Goal: Check status: Check status

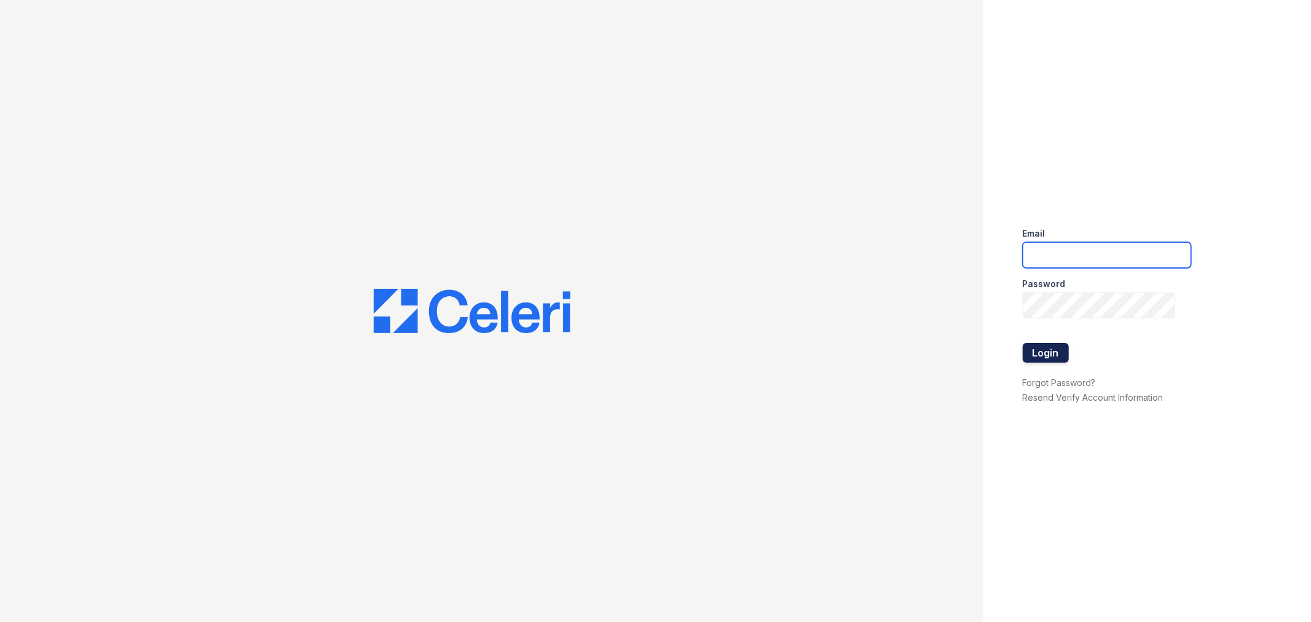
type input "lyndon3@cafmanagement.com"
click at [1052, 353] on button "Login" at bounding box center [1046, 353] width 46 height 20
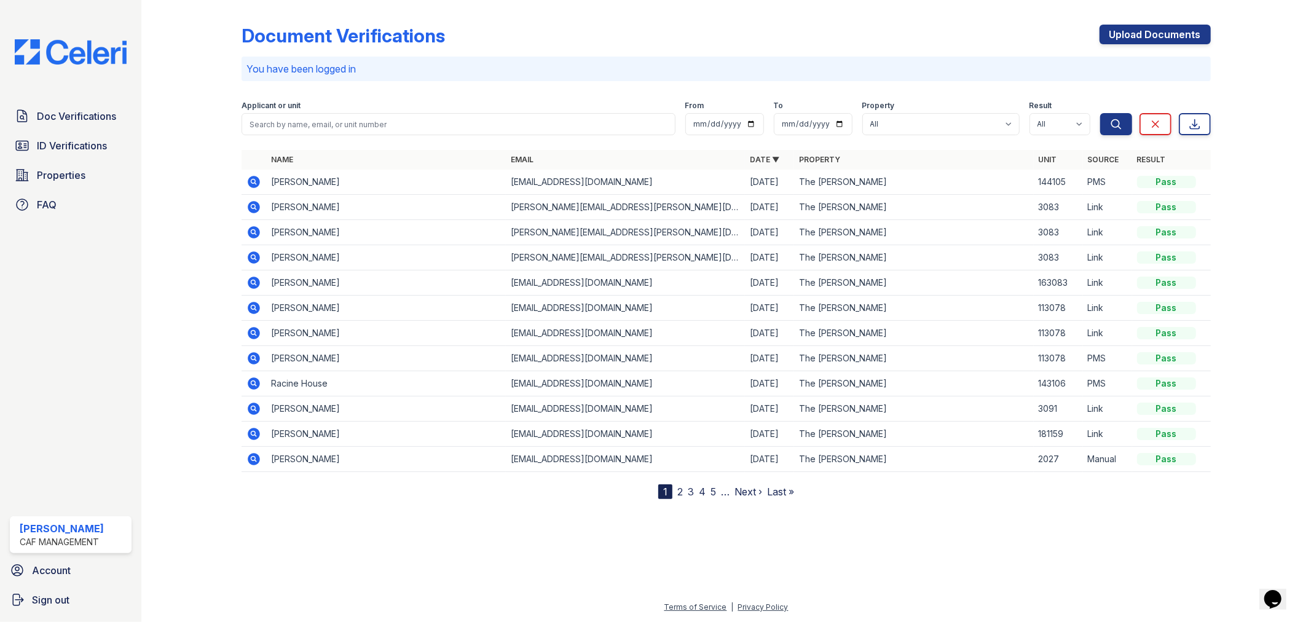
click at [253, 176] on icon at bounding box center [254, 182] width 12 height 12
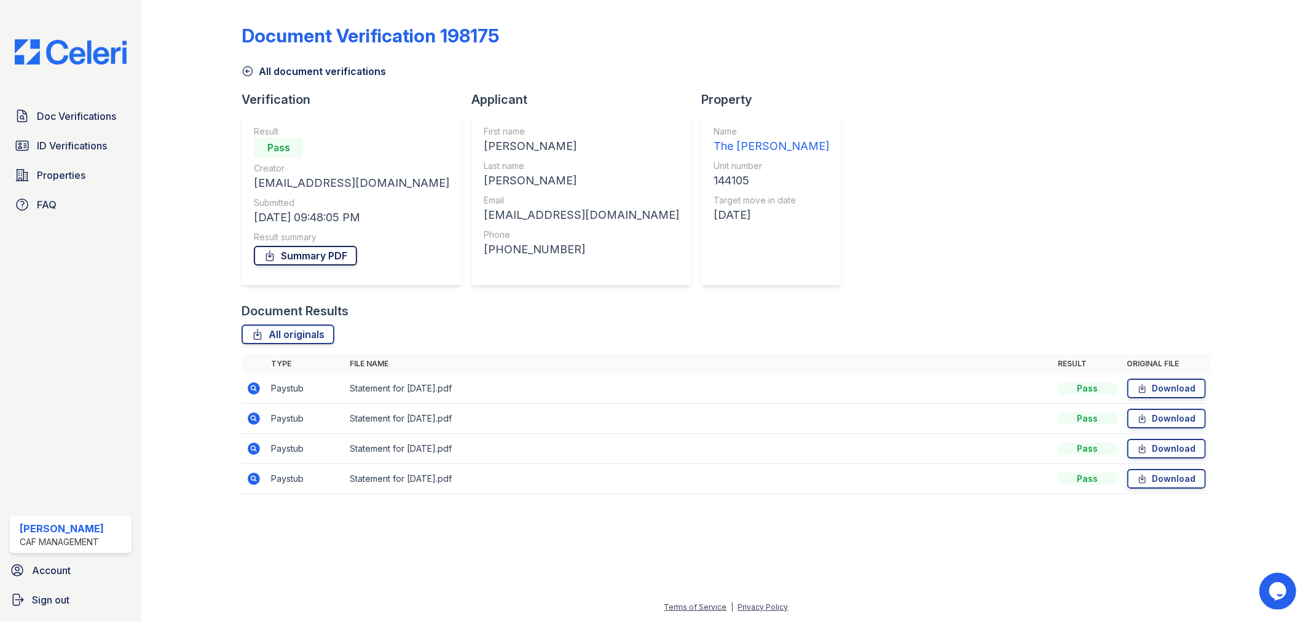
click at [321, 246] on link "Summary PDF" at bounding box center [305, 256] width 103 height 20
click at [75, 145] on span "ID Verifications" at bounding box center [72, 145] width 70 height 15
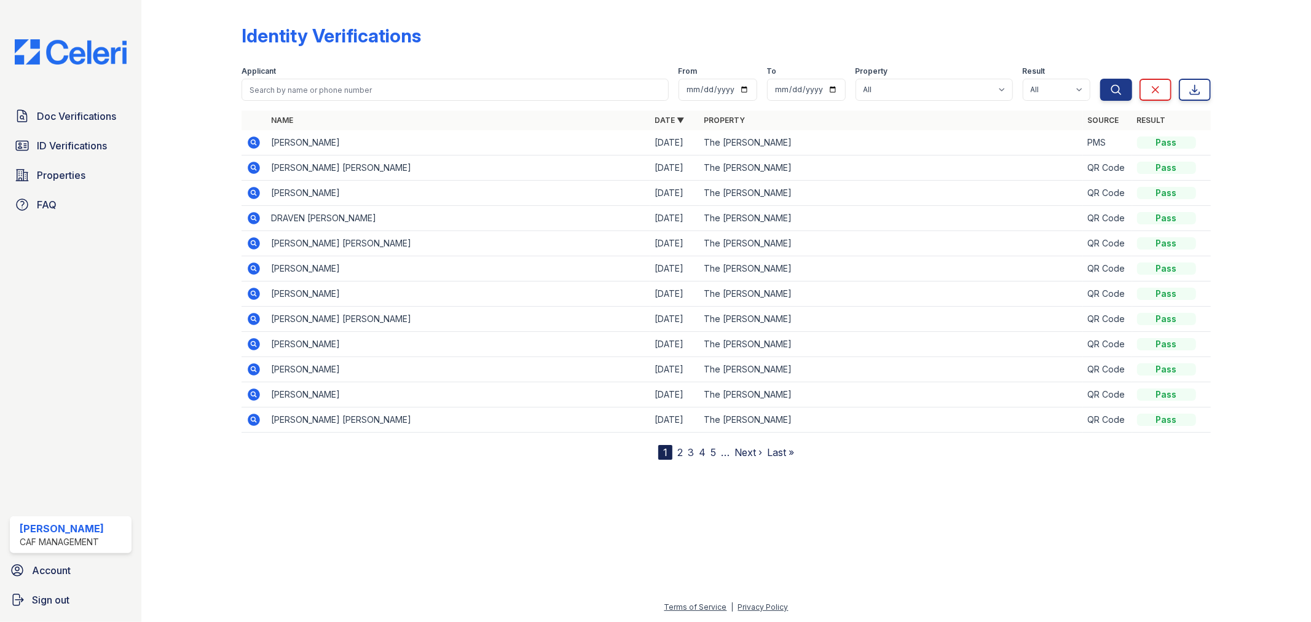
click at [253, 140] on icon at bounding box center [253, 141] width 3 height 3
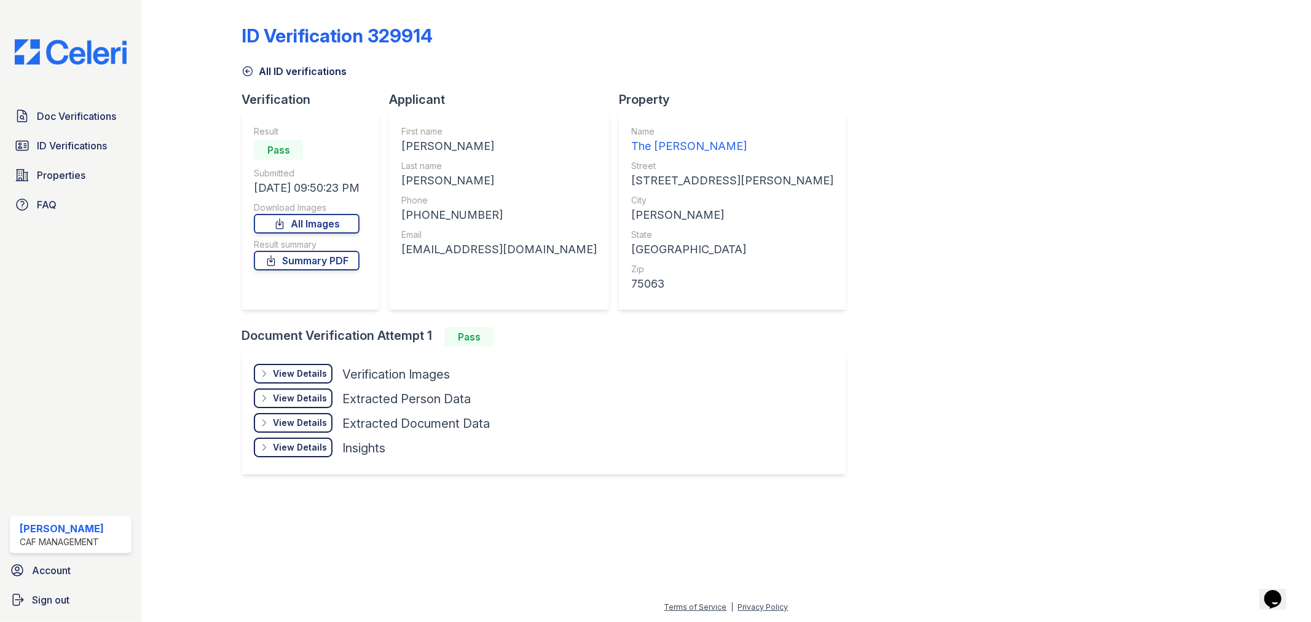
click at [315, 368] on div "View Details" at bounding box center [300, 374] width 54 height 12
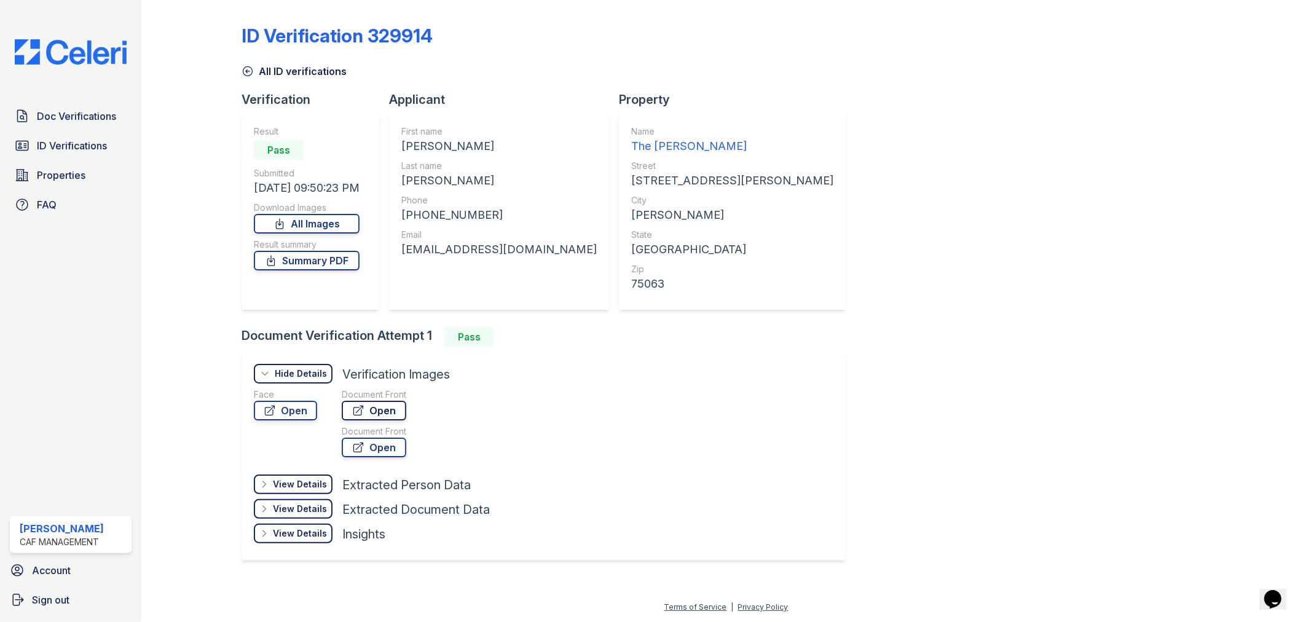
click at [382, 410] on link "Open" at bounding box center [374, 411] width 65 height 20
